Goal: Transaction & Acquisition: Purchase product/service

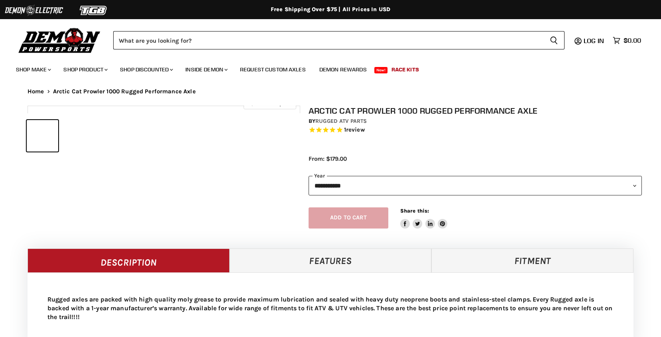
select select "******"
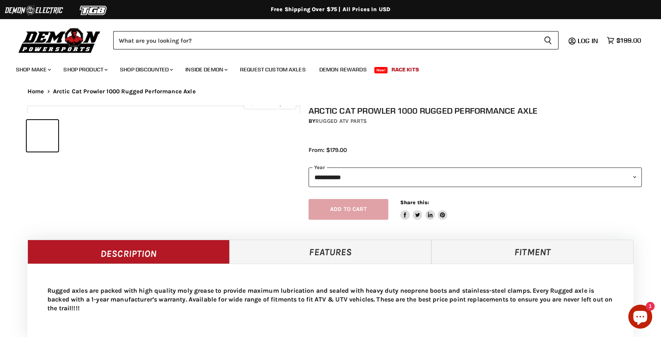
select select "******"
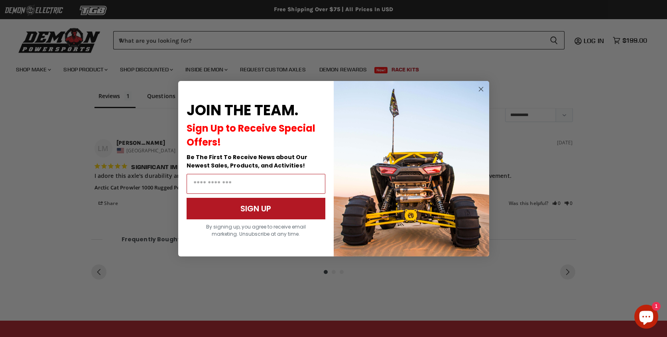
scroll to position [484, 0]
